Goal: Task Accomplishment & Management: Manage account settings

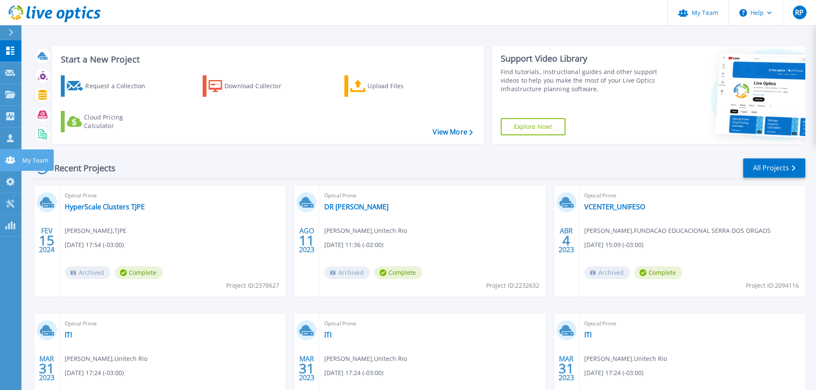
click at [1, 153] on link "My Team My Team" at bounding box center [10, 161] width 21 height 22
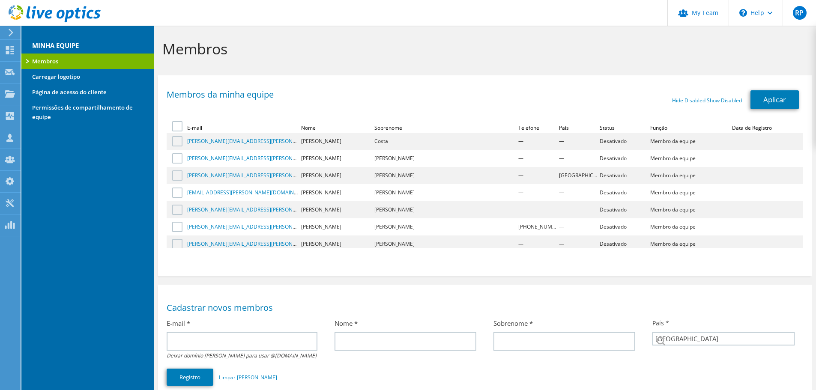
select select "30"
click at [566, 120] on div "Membros da minha equipe Hide Disabled Show Disabled Ativar Desabilitar Promover…" at bounding box center [485, 174] width 654 height 188
click at [600, 125] on div "Status" at bounding box center [614, 127] width 28 height 7
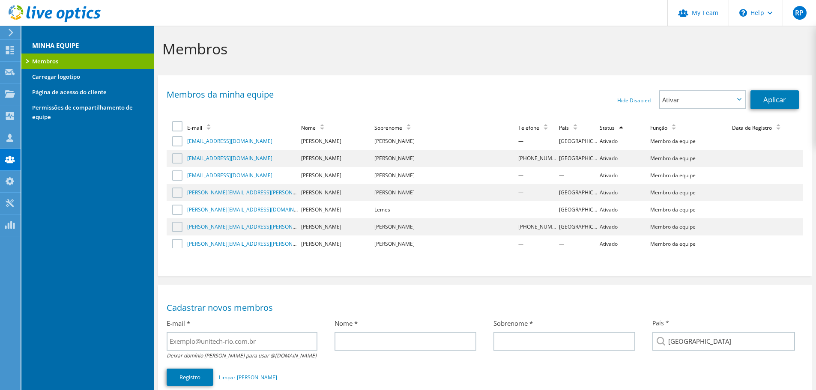
scroll to position [129, 0]
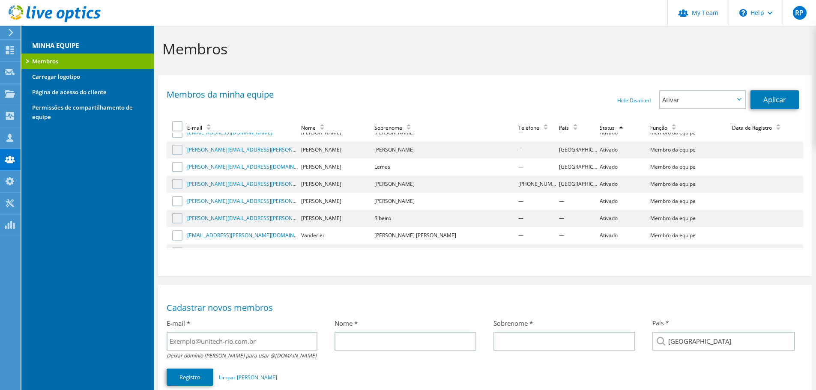
click at [194, 127] on div "E-mail" at bounding box center [201, 127] width 28 height 7
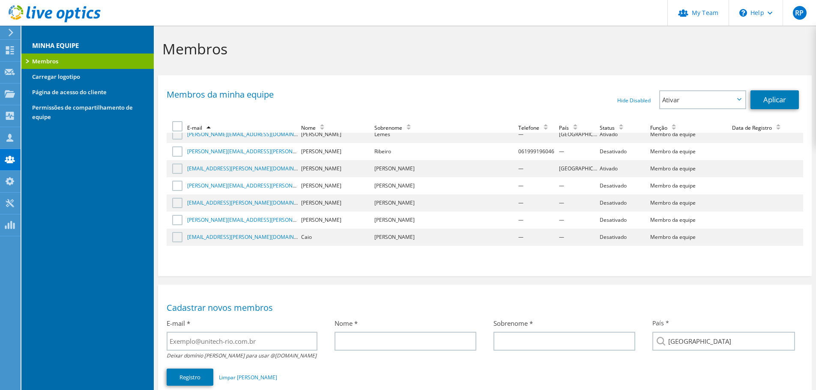
scroll to position [0, 0]
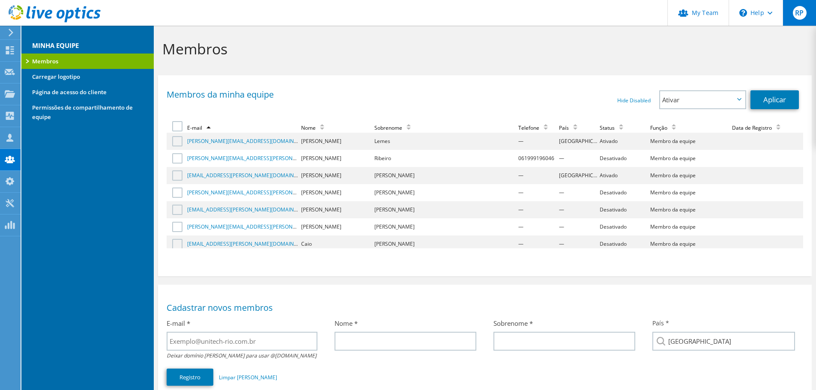
click at [791, 19] on div "RP" at bounding box center [799, 13] width 33 height 26
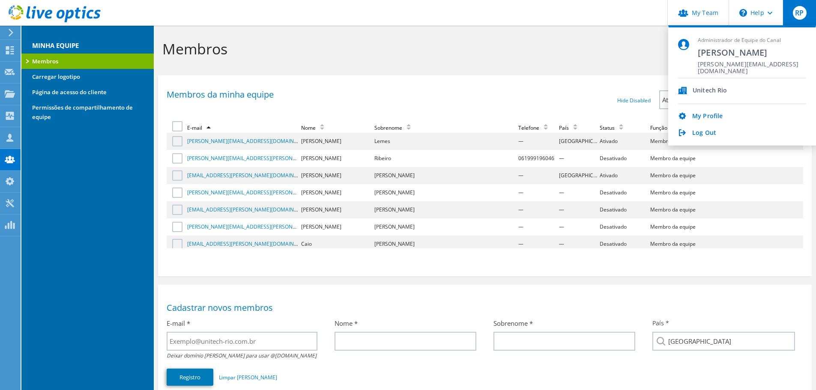
click at [489, 76] on section "Membros da minha equipe Hide Disabled Show Disabled Ativar Desabilitar Promover…" at bounding box center [485, 175] width 654 height 201
